Goal: Information Seeking & Learning: Learn about a topic

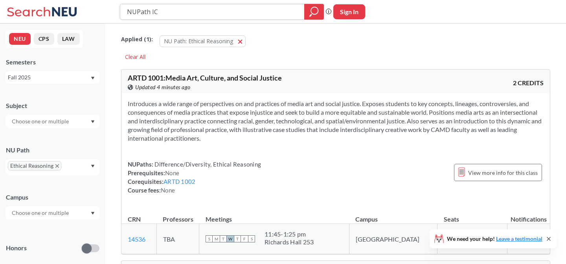
click at [166, 16] on input "NUPath IC" at bounding box center [212, 11] width 173 height 13
type input "ARTH 2311"
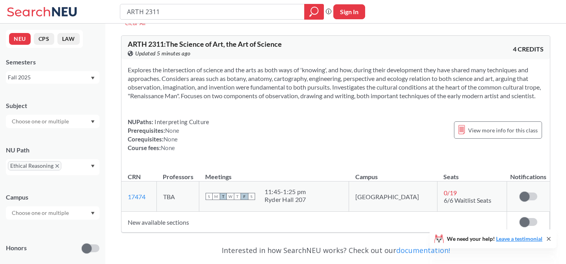
scroll to position [33, 0]
click at [162, 13] on input "ARTH 2311" at bounding box center [212, 11] width 173 height 13
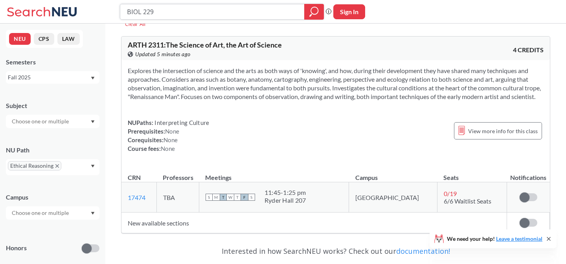
type input "BIOL 2299"
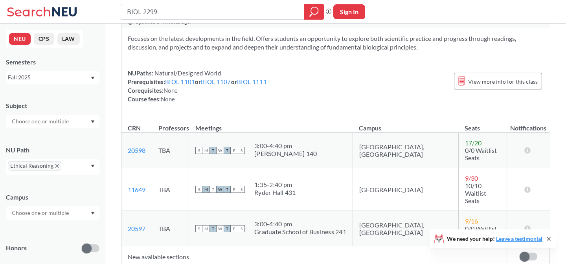
scroll to position [64, 0]
click at [159, 13] on input "BIOL 2299" at bounding box center [212, 11] width 173 height 13
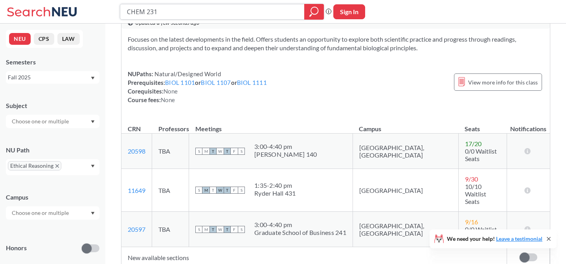
type input "CHEM 2311"
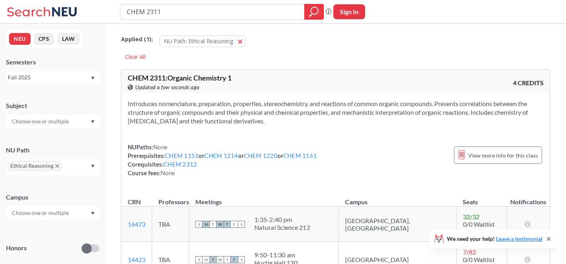
click at [46, 6] on icon at bounding box center [43, 12] width 73 height 16
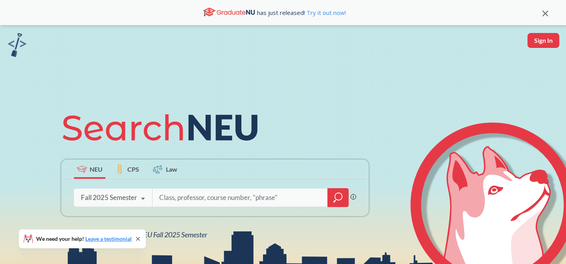
click at [543, 13] on icon at bounding box center [546, 14] width 6 height 6
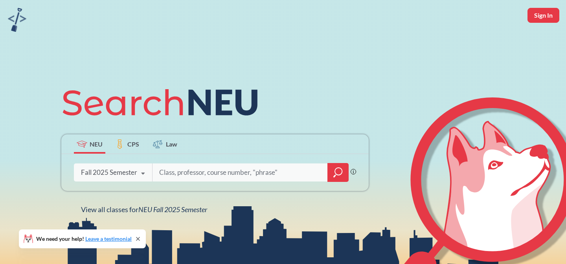
click at [541, 13] on button "Sign In" at bounding box center [544, 15] width 32 height 15
select select "US"
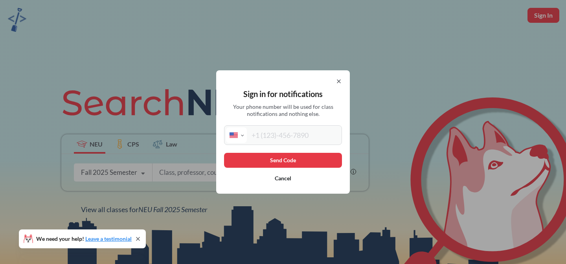
click at [286, 179] on button "Cancel" at bounding box center [283, 178] width 118 height 15
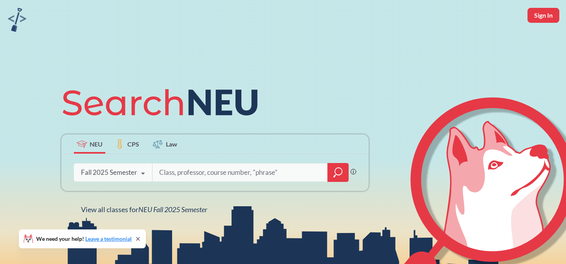
click at [257, 31] on div "NEU CPS Law Phrase search guarantees the exact search appears in the results. E…" at bounding box center [283, 147] width 566 height 295
click at [312, 55] on div "NEU CPS Law Phrase search guarantees the exact search appears in the results. E…" at bounding box center [283, 147] width 566 height 295
